Goal: Check status: Check status

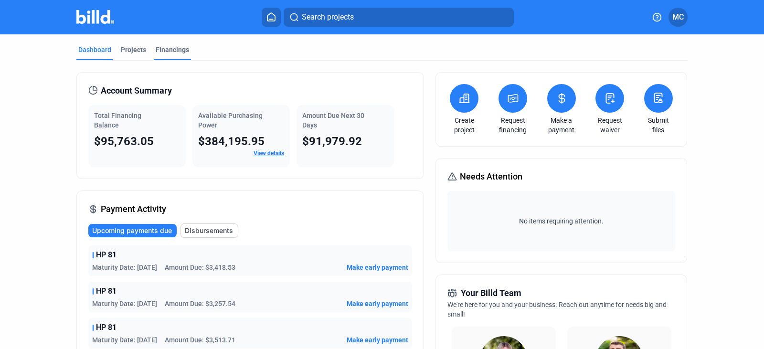
click at [168, 48] on div "Financings" at bounding box center [172, 50] width 33 height 10
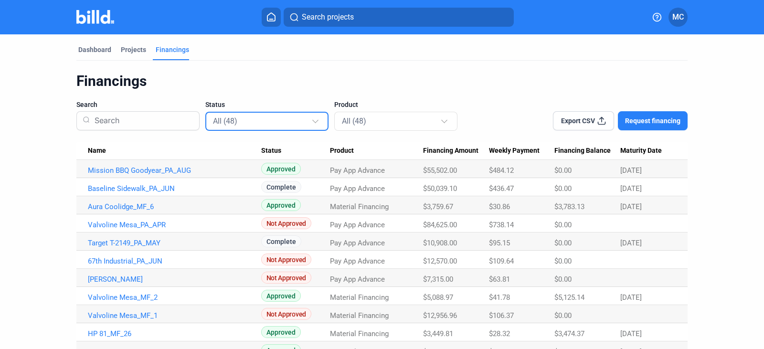
click at [311, 119] on div at bounding box center [316, 116] width 11 height 15
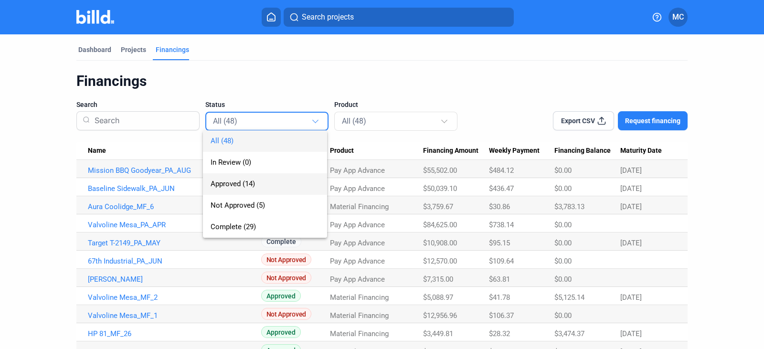
click at [234, 184] on span "Approved (14)" at bounding box center [233, 184] width 44 height 9
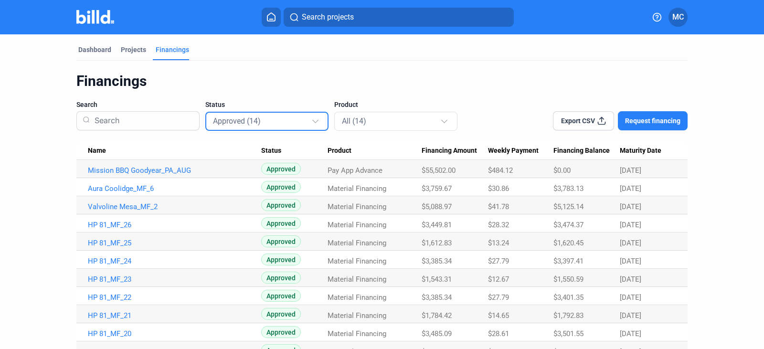
scroll to position [88, 0]
